Goal: Entertainment & Leisure: Browse casually

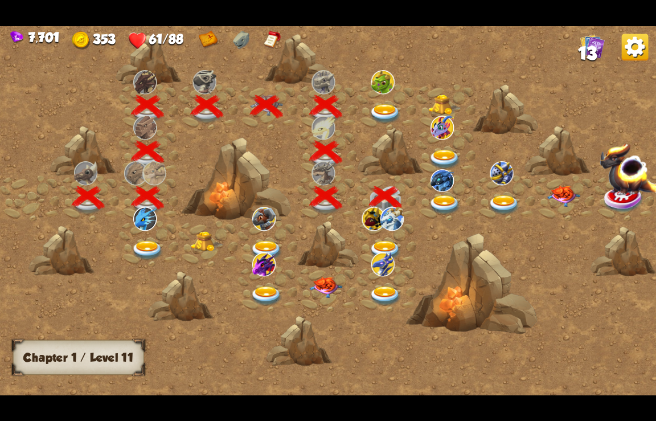
click at [428, 199] on img at bounding box center [444, 205] width 33 height 20
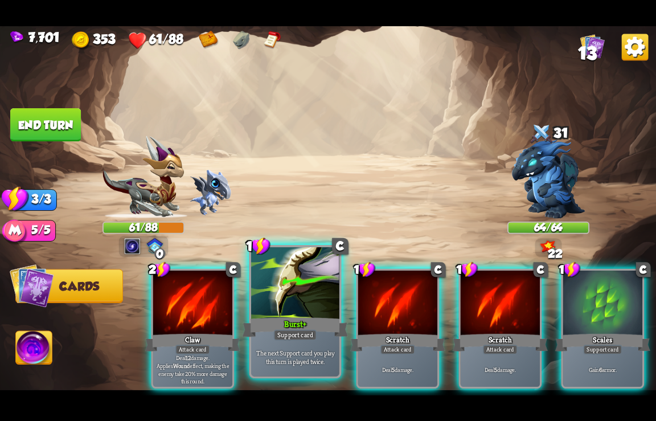
click at [294, 338] on div "Support card" at bounding box center [295, 334] width 43 height 11
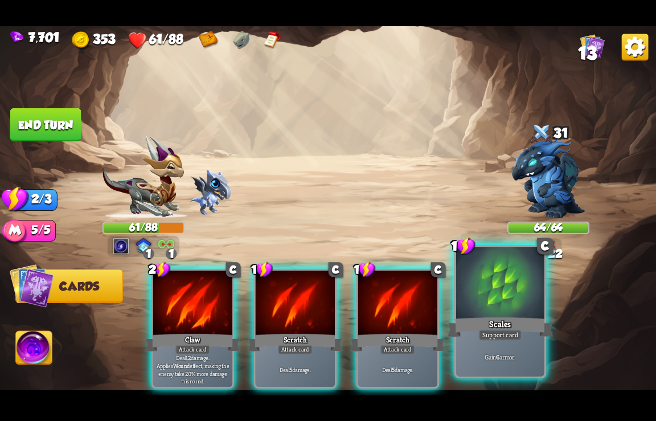
click at [498, 336] on div "Support card" at bounding box center [500, 334] width 43 height 11
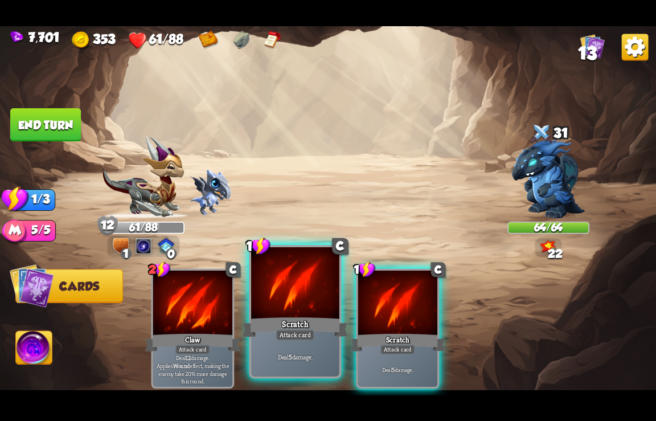
click at [302, 335] on div "Attack card" at bounding box center [295, 334] width 38 height 11
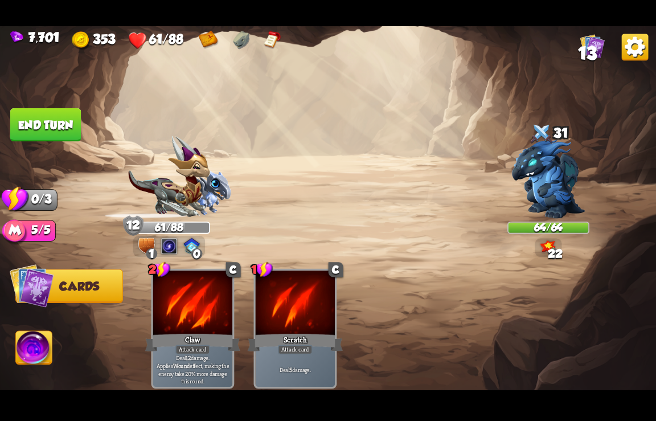
click at [302, 335] on div "1 C Scratch Attack card Deal 5 damage." at bounding box center [295, 328] width 83 height 120
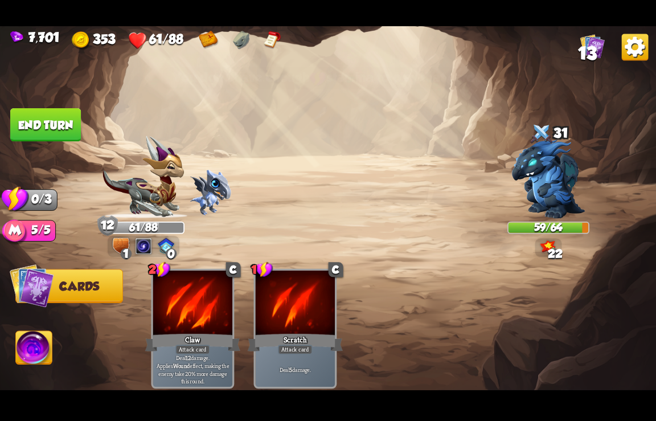
click at [643, 53] on img at bounding box center [635, 47] width 27 height 27
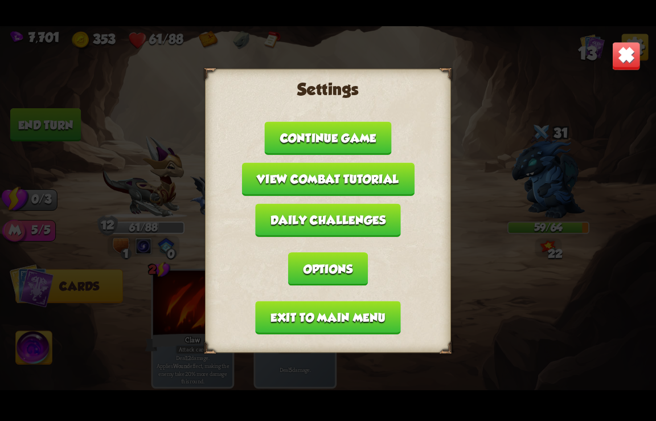
click at [321, 321] on button "Exit to main menu" at bounding box center [327, 317] width 145 height 33
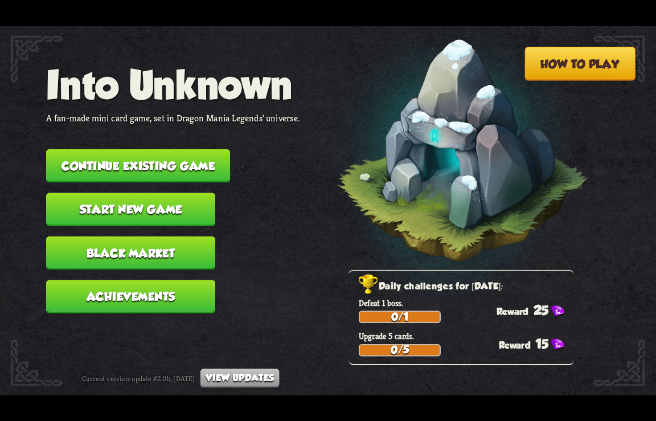
click at [253, 382] on button "View updates" at bounding box center [239, 377] width 79 height 19
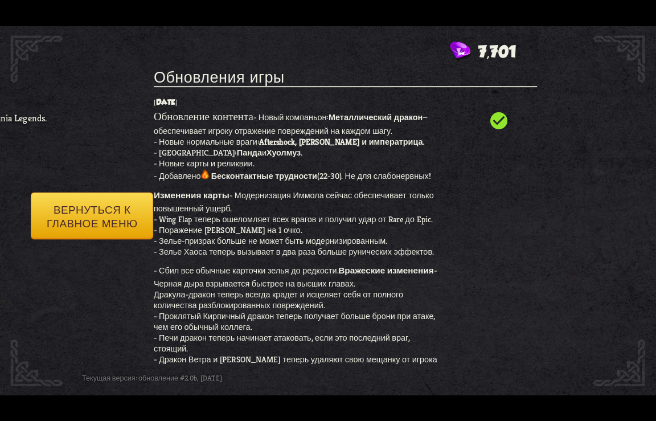
click at [105, 214] on button "Вернуться к главное меню" at bounding box center [92, 215] width 122 height 47
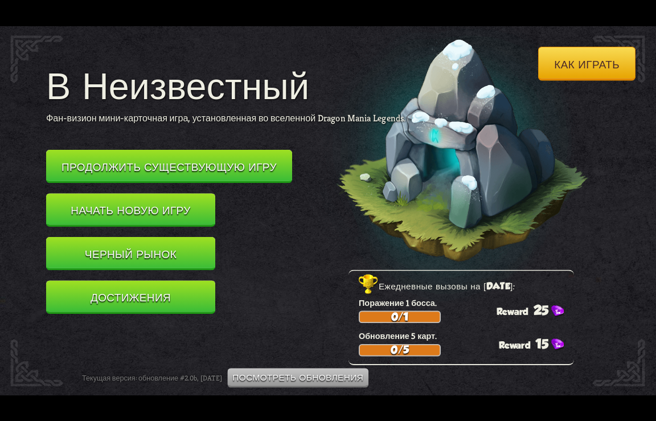
click at [186, 161] on button "Продолжить существующую игру" at bounding box center [169, 166] width 246 height 34
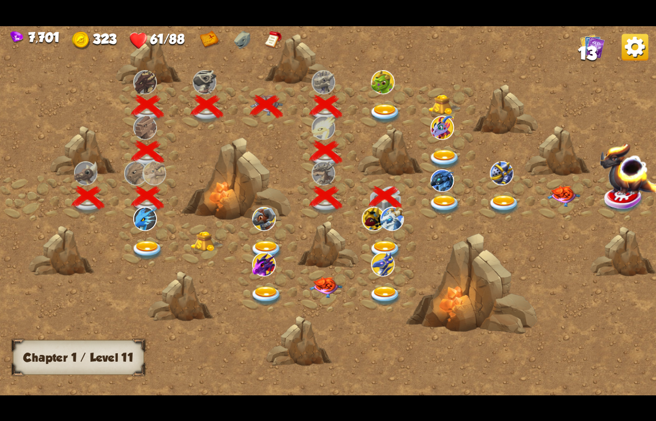
scroll to position [0, 173]
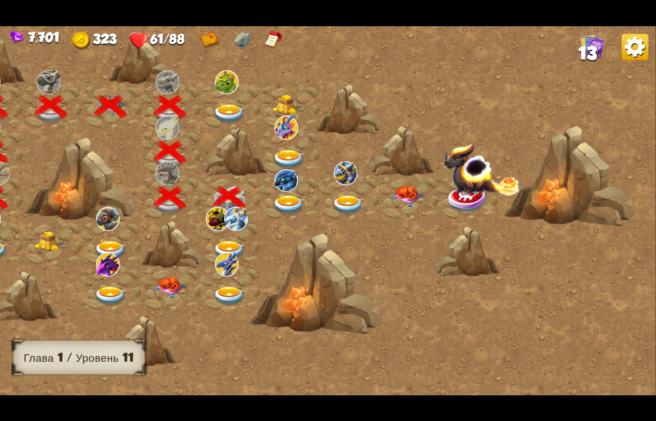
click at [286, 202] on img at bounding box center [289, 205] width 33 height 20
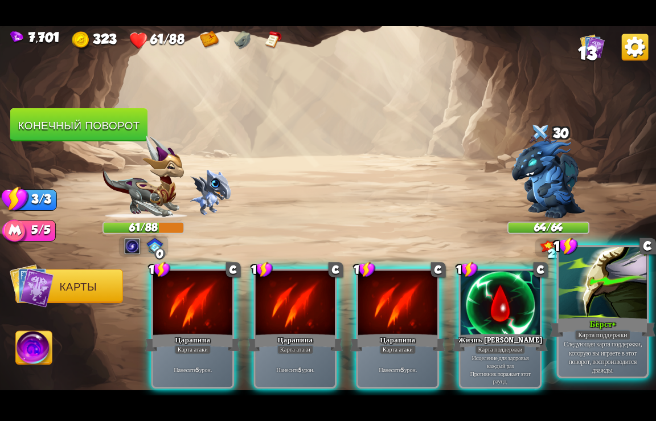
click at [605, 296] on div at bounding box center [603, 284] width 88 height 74
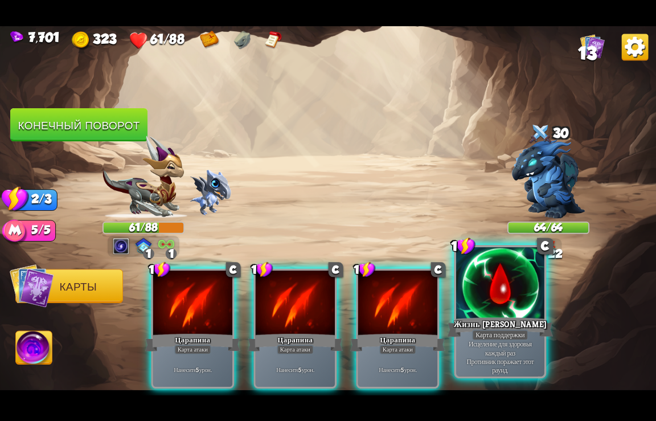
click at [515, 315] on div at bounding box center [500, 284] width 88 height 74
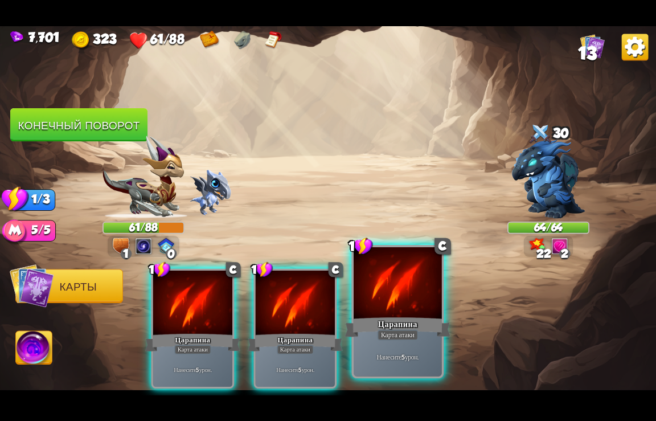
click at [379, 345] on div "Нанесите 5 урон." at bounding box center [398, 357] width 88 height 39
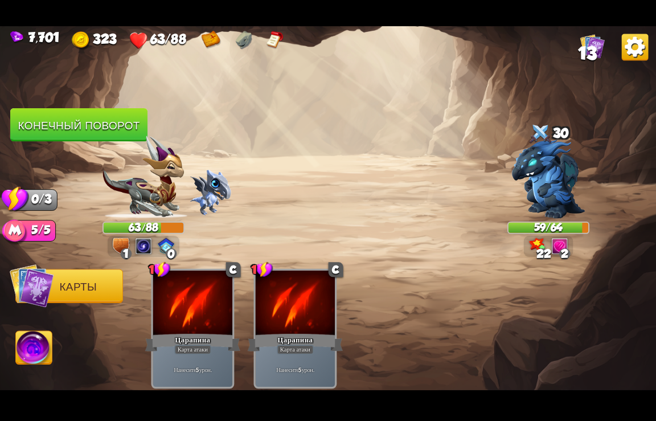
click at [641, 42] on img at bounding box center [635, 47] width 27 height 27
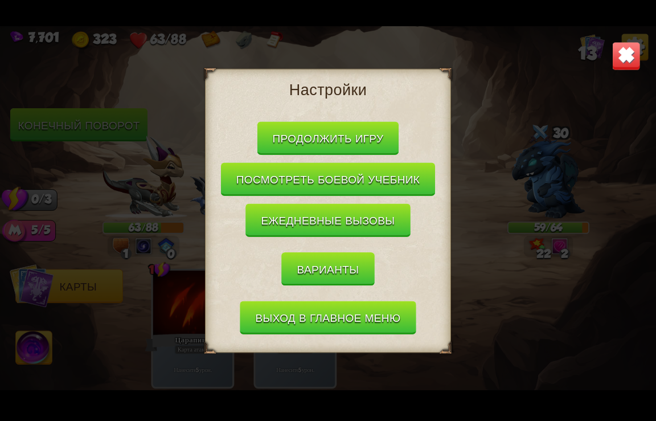
click at [338, 269] on button "Варианты" at bounding box center [328, 269] width 93 height 34
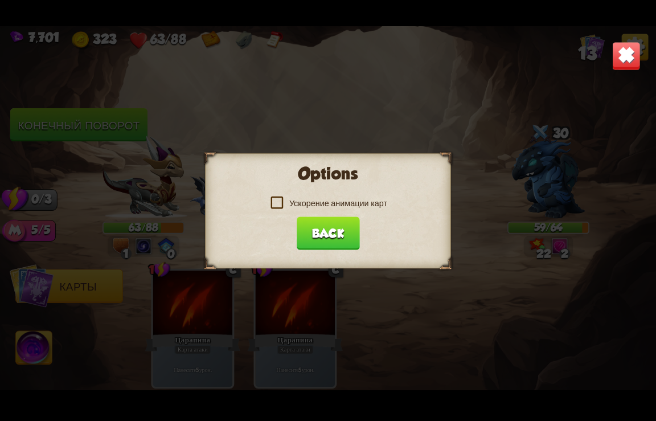
click at [280, 199] on label "Ускорение анимации карт" at bounding box center [328, 203] width 118 height 11
click at [0, 0] on input "Ускорение анимации карт" at bounding box center [0, 0] width 0 height 0
click at [318, 234] on button "Back" at bounding box center [328, 232] width 63 height 33
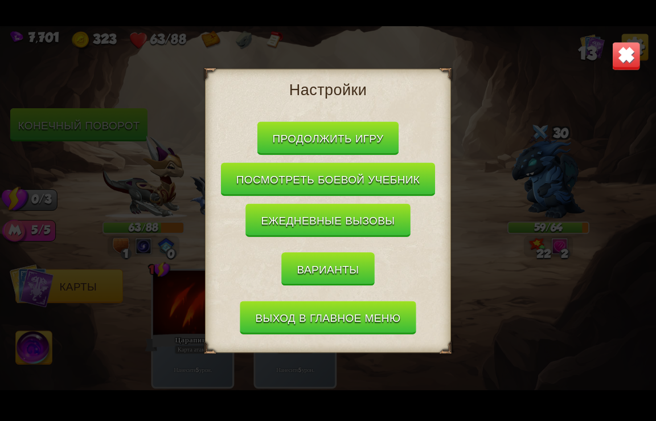
click at [338, 318] on button "Выход в главное меню" at bounding box center [328, 317] width 176 height 33
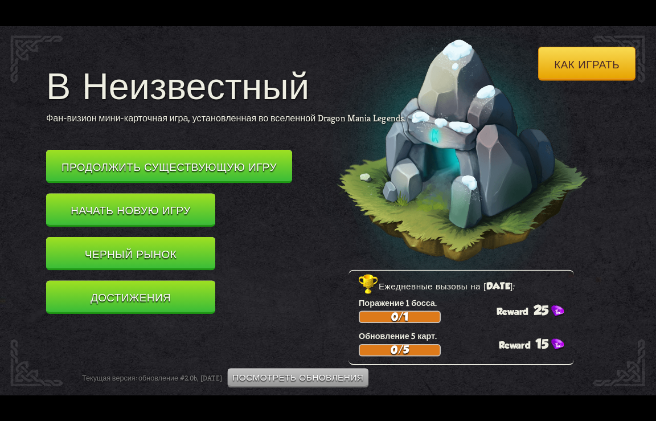
click at [169, 161] on button "Продолжить существующую игру" at bounding box center [169, 166] width 246 height 34
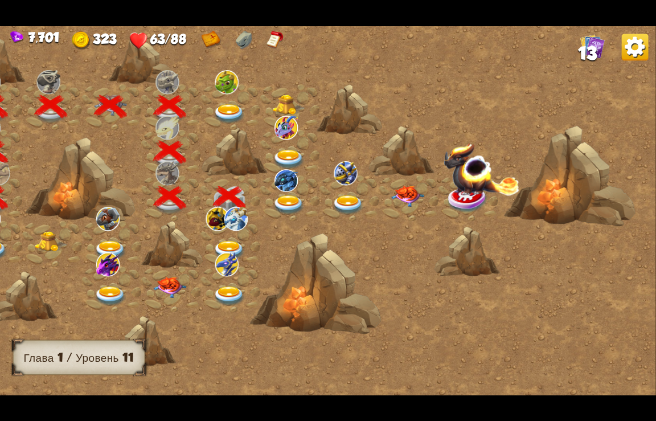
click at [291, 195] on img at bounding box center [289, 205] width 33 height 20
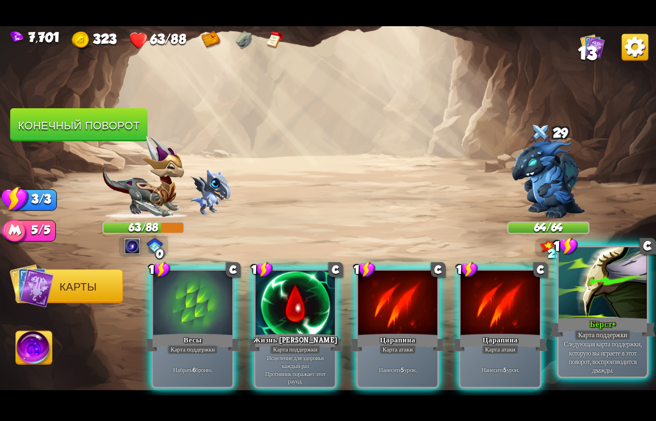
click at [601, 308] on div at bounding box center [603, 284] width 88 height 74
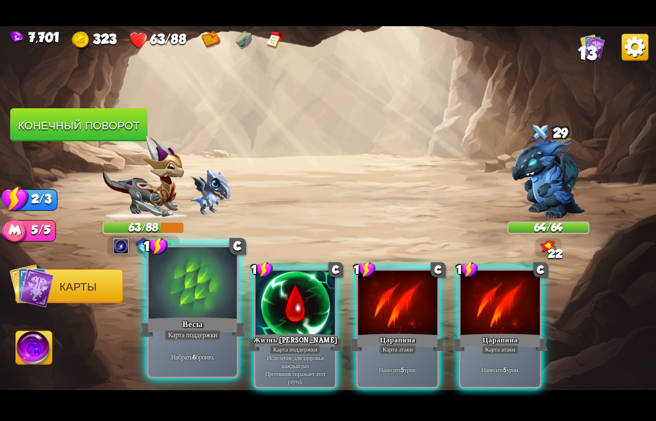
click at [191, 345] on div "Набрать 6 броню." at bounding box center [193, 357] width 88 height 39
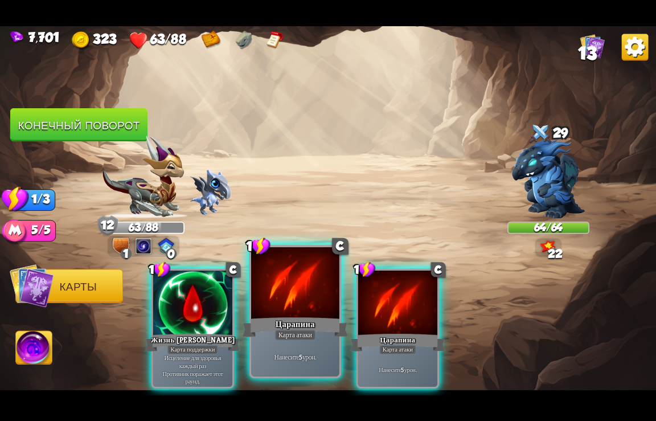
click at [306, 292] on div at bounding box center [295, 284] width 88 height 74
